Goal: Find specific page/section: Find specific page/section

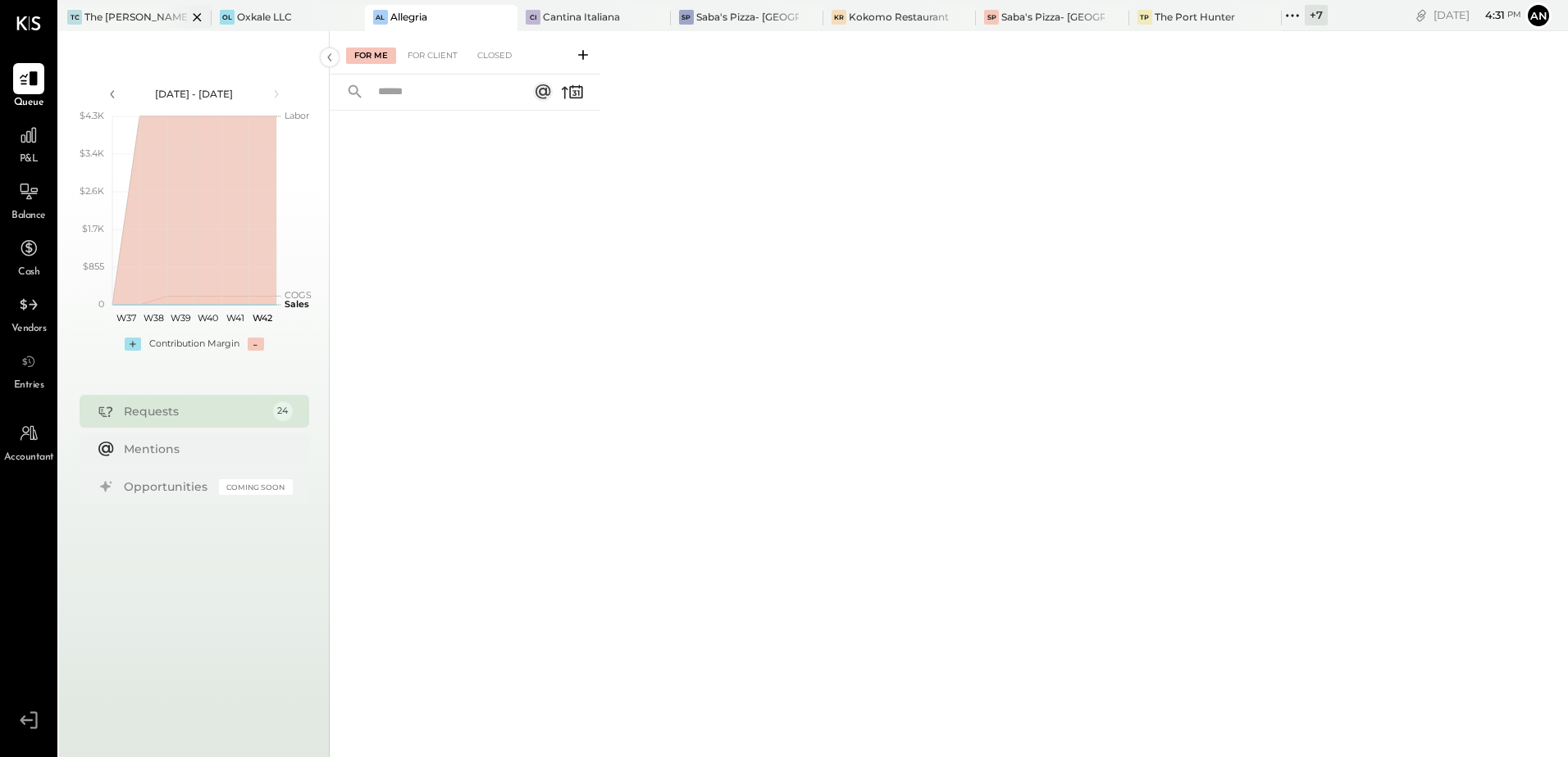
click at [134, 21] on div "The [PERSON_NAME]" at bounding box center [136, 17] width 102 height 14
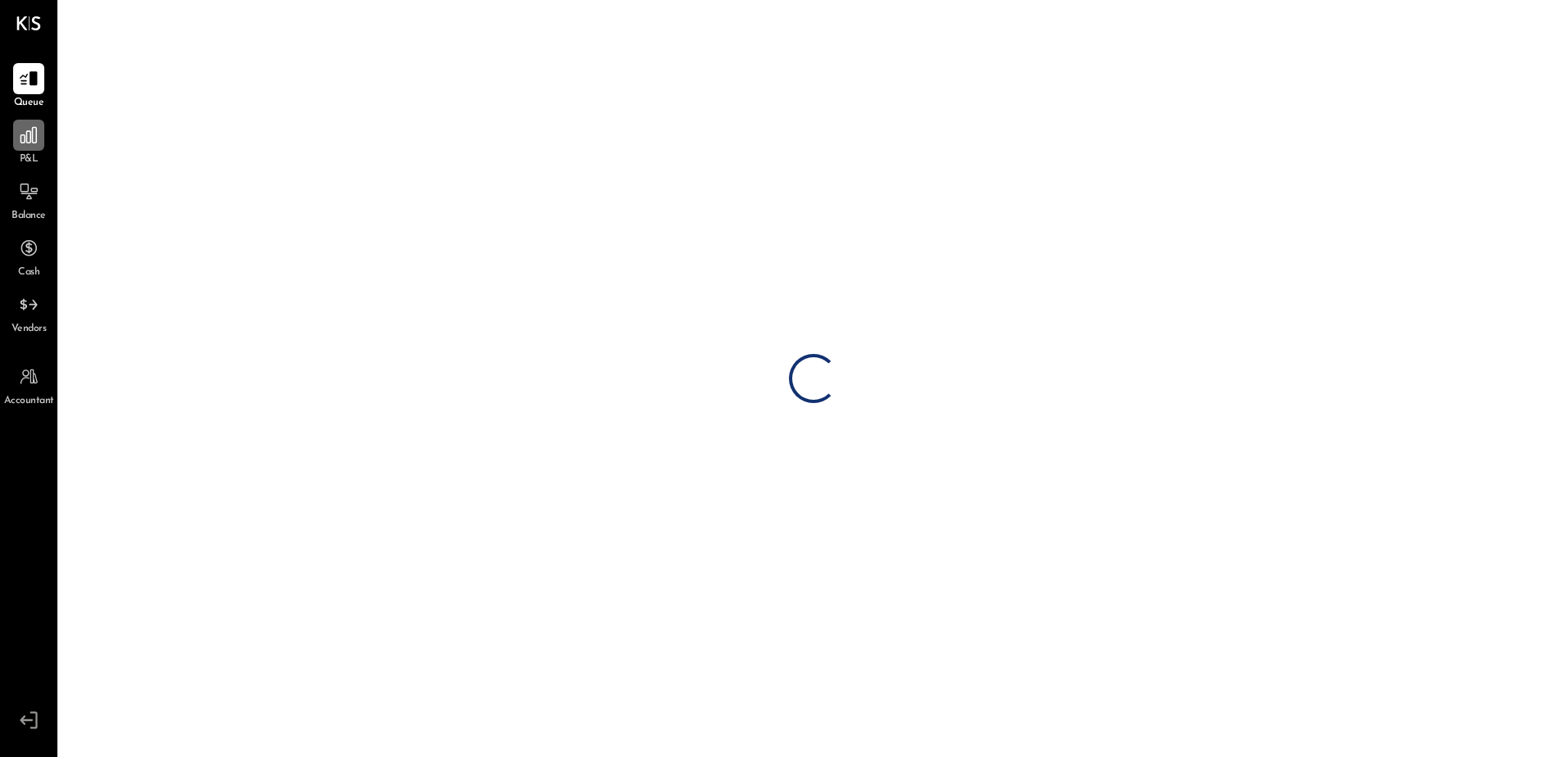
click at [36, 148] on div at bounding box center [28, 136] width 31 height 31
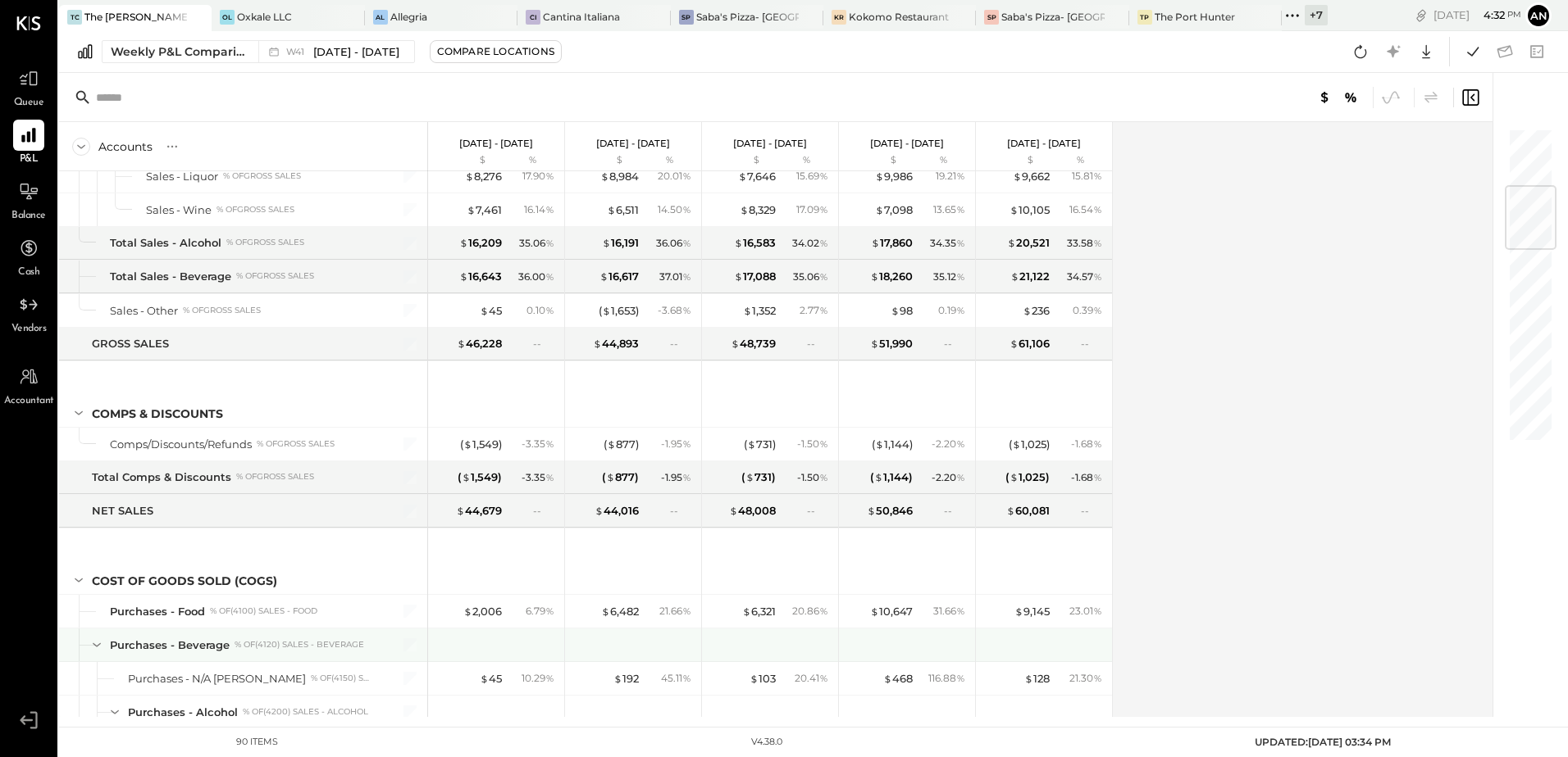
scroll to position [492, 0]
